Goal: Check status

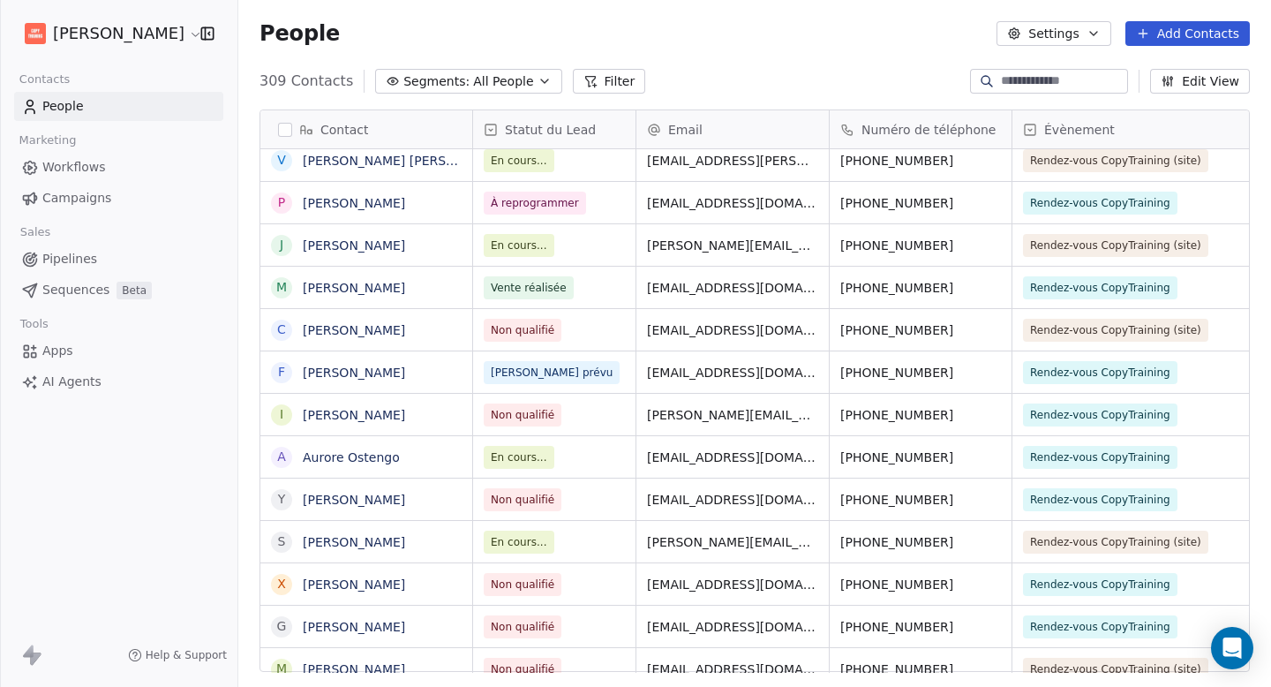
click at [514, 537] on span "En cours..." at bounding box center [519, 542] width 56 height 16
click at [514, 542] on span "En cours..." at bounding box center [519, 542] width 56 height 16
click at [539, 541] on span "En cours..." at bounding box center [519, 542] width 56 height 16
click at [569, 541] on div "En cours..." at bounding box center [554, 541] width 162 height 41
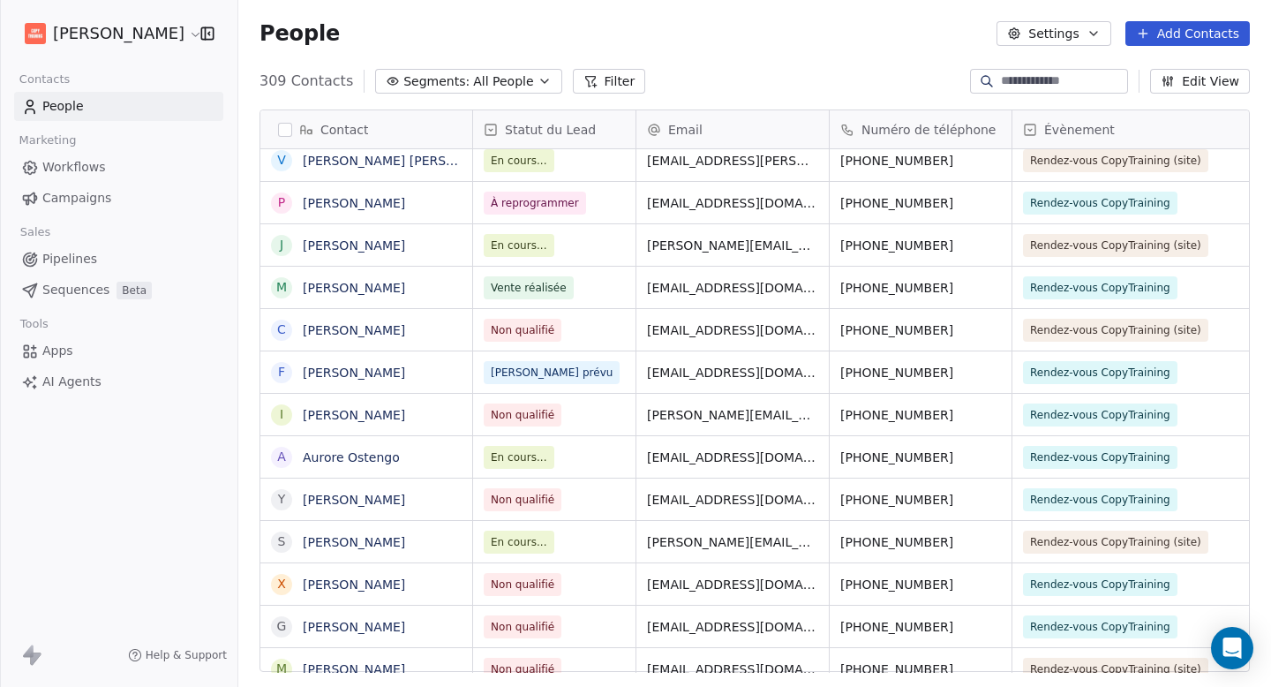
click at [524, 538] on span "En cours..." at bounding box center [519, 542] width 56 height 16
click at [601, 544] on div "En cours..." at bounding box center [554, 541] width 162 height 41
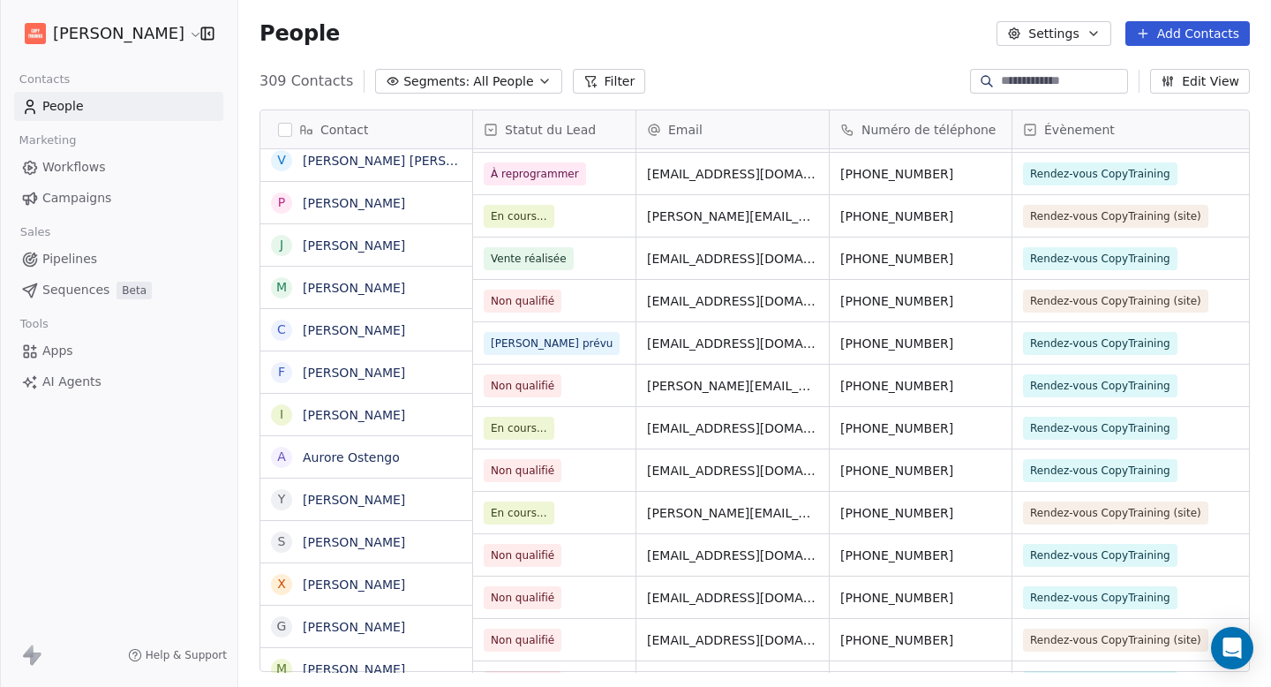
scroll to position [257, 0]
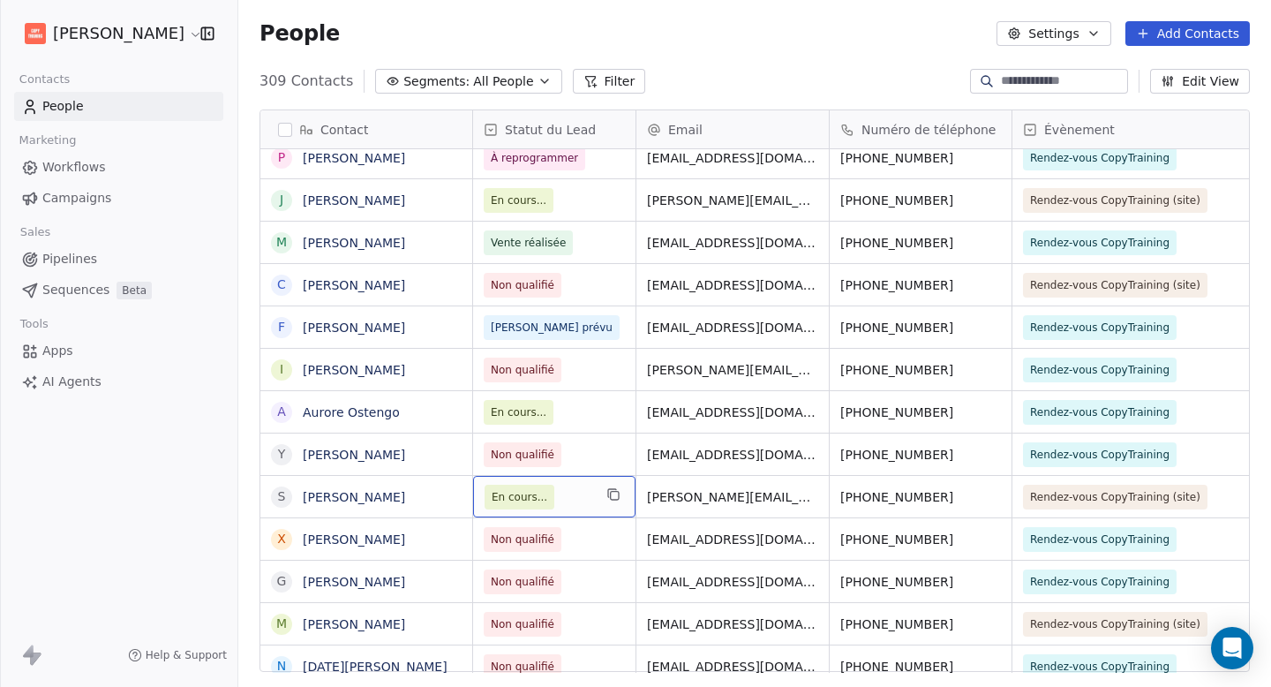
click at [581, 497] on span "En cours..." at bounding box center [538, 496] width 108 height 25
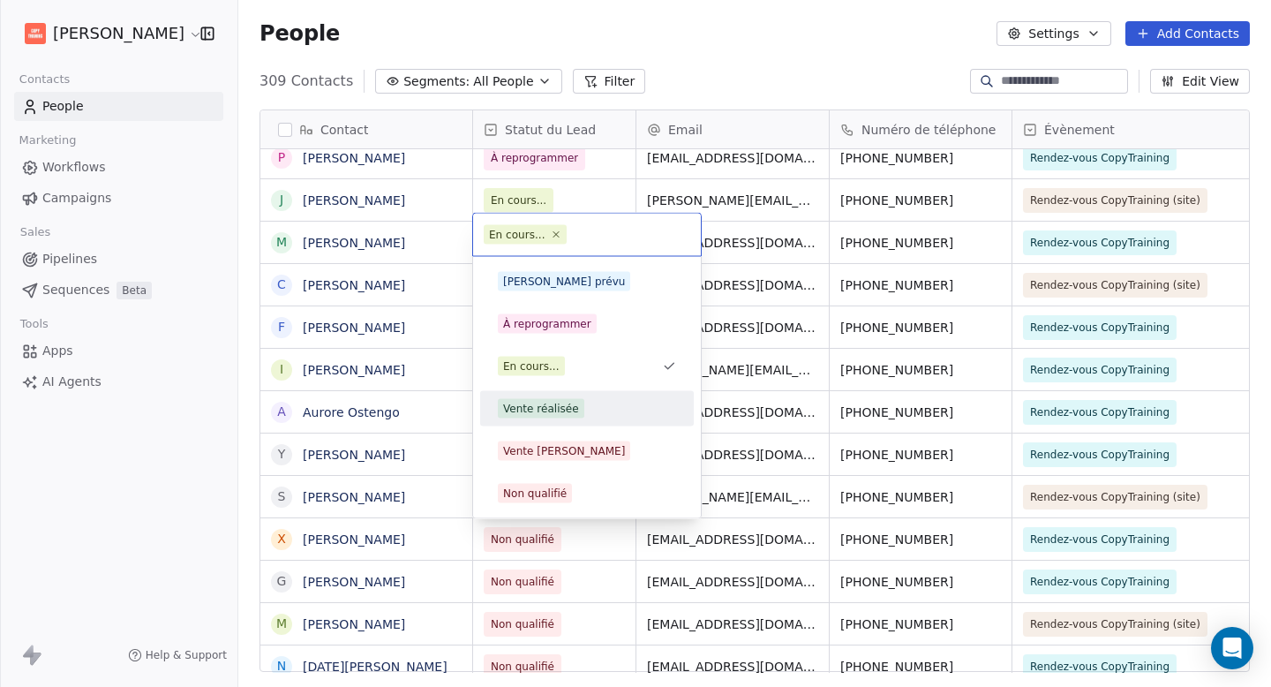
click at [559, 396] on div "Vente réalisée" at bounding box center [586, 408] width 199 height 28
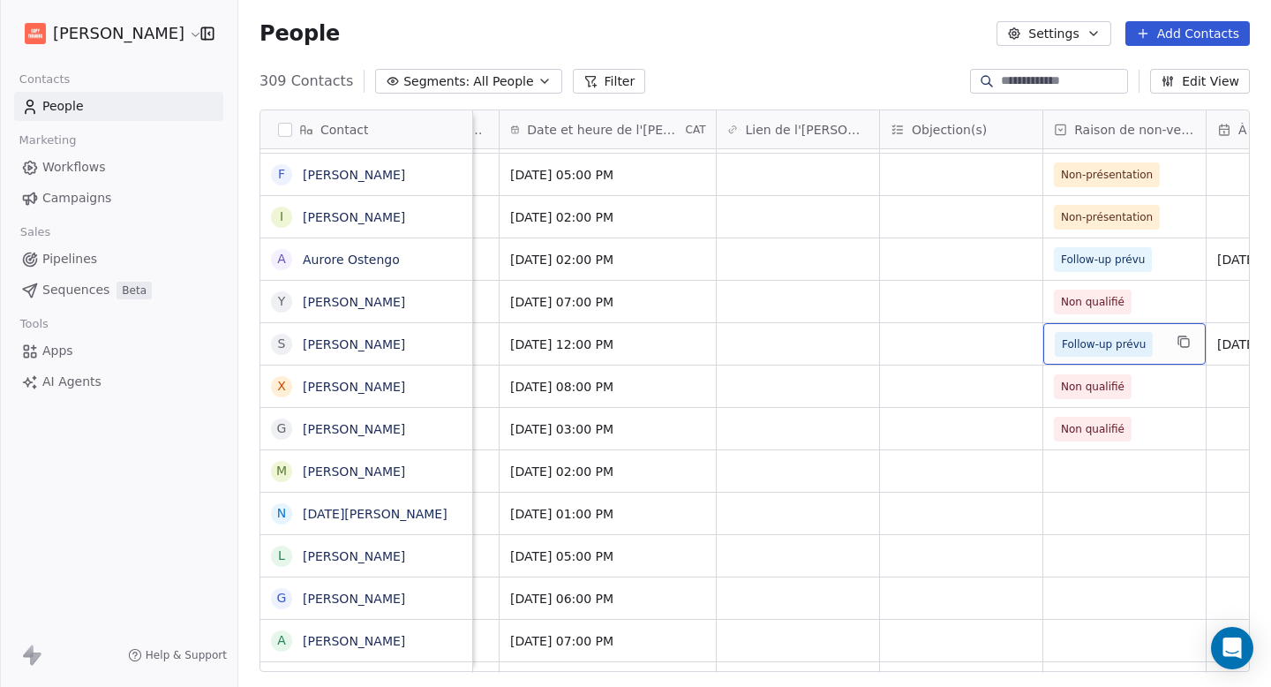
click at [1119, 346] on span "Follow-up prévu" at bounding box center [1104, 344] width 84 height 18
click at [962, 362] on html "[PERSON_NAME] Contacts People Marketing Workflows Campaigns Sales Pipelines Seq…" at bounding box center [635, 343] width 1271 height 687
